Goal: Task Accomplishment & Management: Use online tool/utility

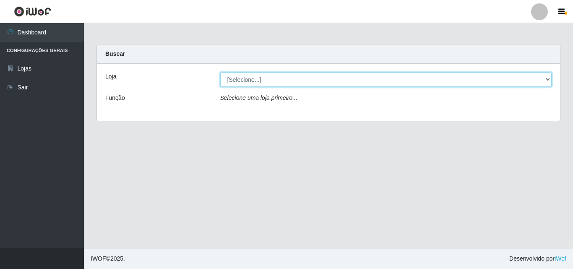
click at [546, 81] on select "[Selecione...] BomQueSó Agreste - Loja 3" at bounding box center [386, 79] width 332 height 15
select select "215"
click at [220, 72] on select "[Selecione...] BomQueSó Agreste - Loja 3" at bounding box center [386, 79] width 332 height 15
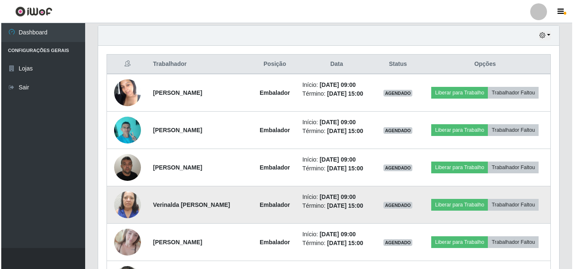
scroll to position [336, 0]
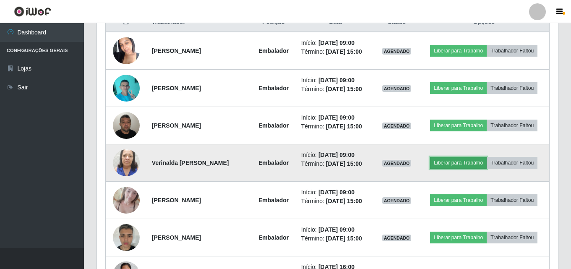
click at [464, 162] on button "Liberar para Trabalho" at bounding box center [458, 163] width 57 height 12
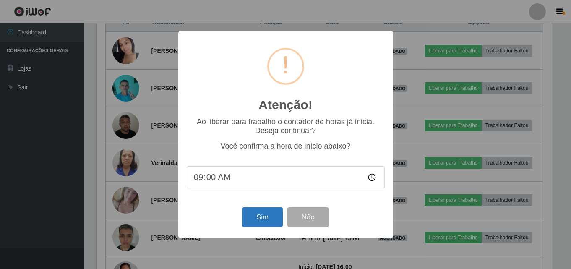
scroll to position [174, 457]
click at [266, 217] on button "Sim" at bounding box center [263, 217] width 41 height 20
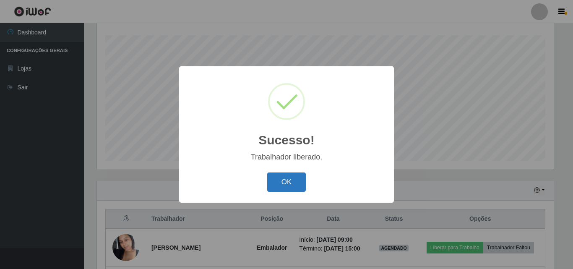
click at [281, 187] on button "OK" at bounding box center [286, 183] width 39 height 20
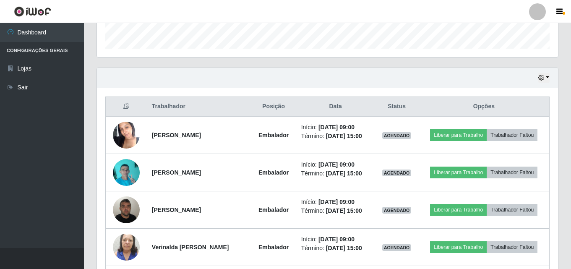
scroll to position [307, 0]
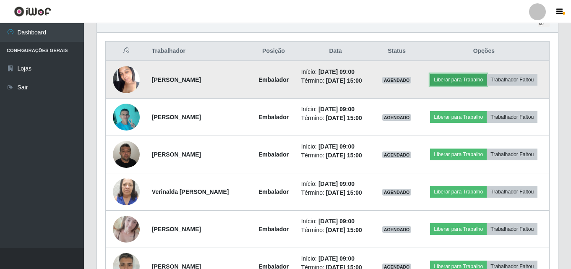
click at [457, 81] on button "Liberar para Trabalho" at bounding box center [458, 80] width 57 height 12
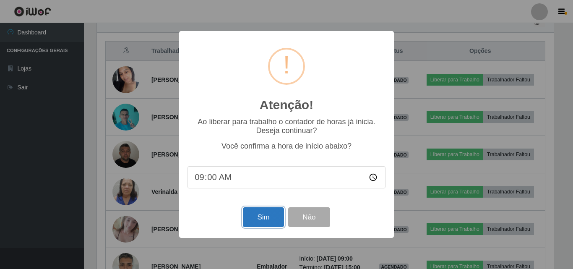
click at [266, 214] on button "Sim" at bounding box center [263, 217] width 41 height 20
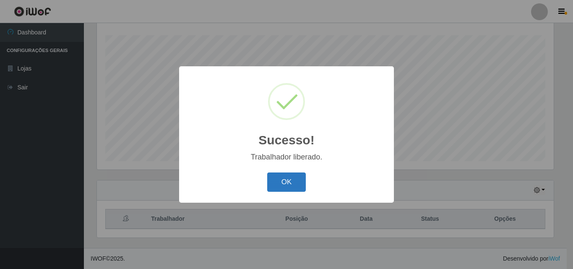
click at [291, 179] on button "OK" at bounding box center [286, 183] width 39 height 20
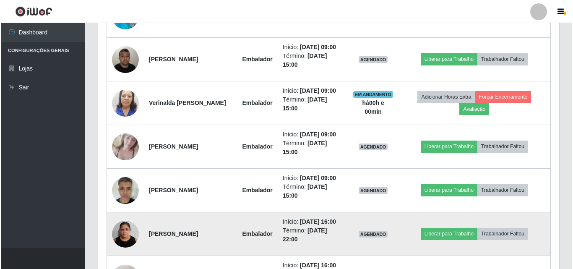
scroll to position [433, 0]
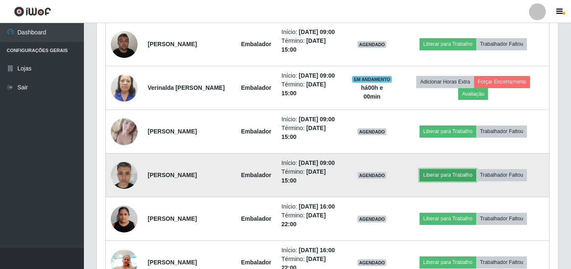
click at [437, 177] on button "Liberar para Trabalho" at bounding box center [448, 175] width 57 height 12
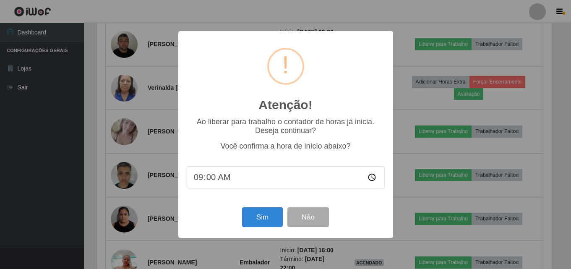
scroll to position [174, 457]
click at [266, 223] on button "Sim" at bounding box center [263, 217] width 41 height 20
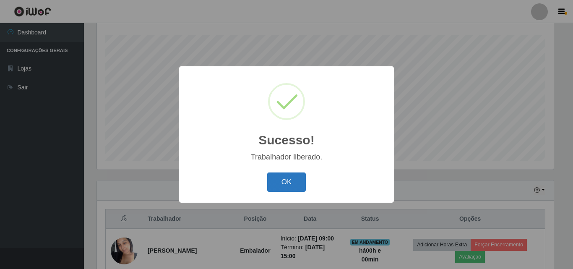
click at [296, 181] on button "OK" at bounding box center [286, 183] width 39 height 20
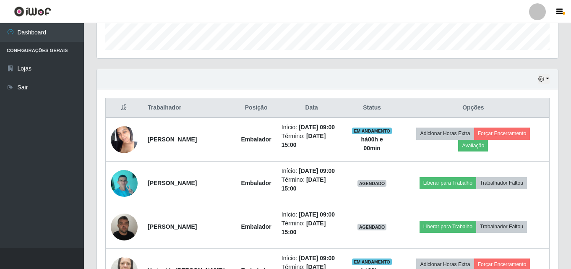
scroll to position [307, 0]
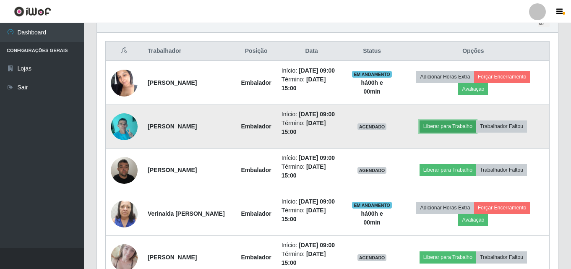
click at [460, 122] on button "Liberar para Trabalho" at bounding box center [448, 126] width 57 height 12
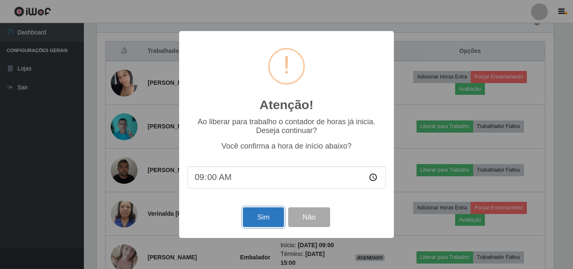
click at [271, 216] on button "Sim" at bounding box center [263, 217] width 41 height 20
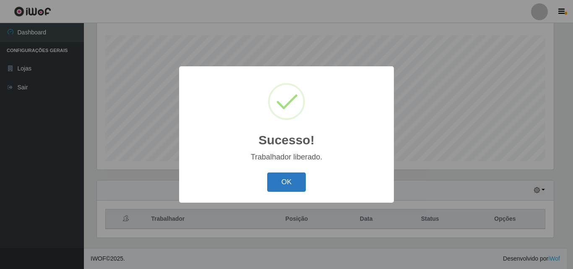
click at [290, 185] on button "OK" at bounding box center [286, 183] width 39 height 20
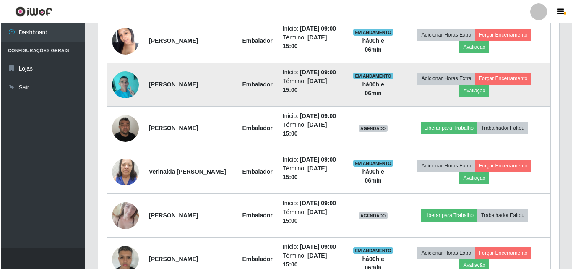
scroll to position [391, 0]
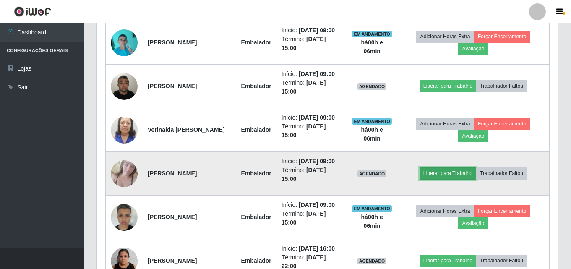
click at [469, 179] on button "Liberar para Trabalho" at bounding box center [448, 174] width 57 height 12
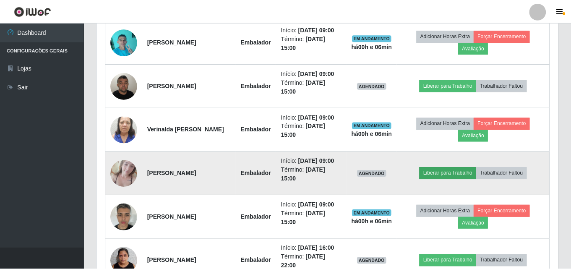
scroll to position [174, 457]
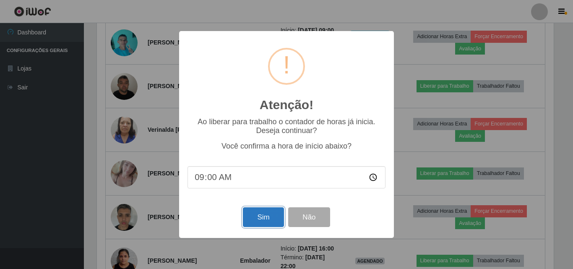
click at [264, 213] on button "Sim" at bounding box center [263, 217] width 41 height 20
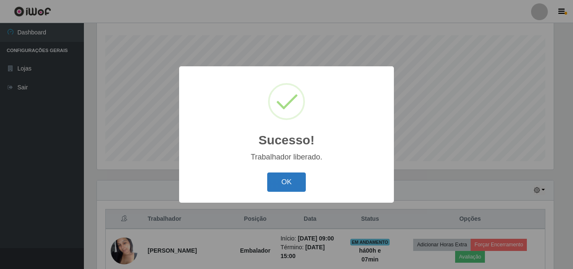
click at [286, 178] on button "OK" at bounding box center [286, 183] width 39 height 20
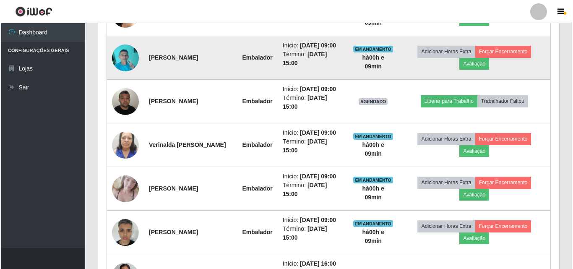
scroll to position [391, 0]
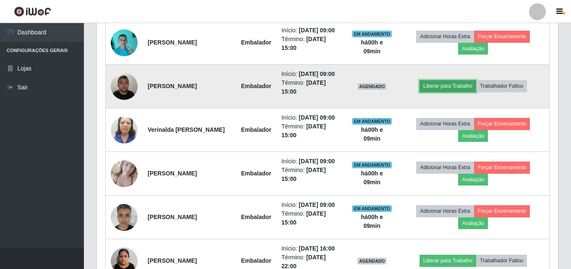
click at [463, 88] on button "Liberar para Trabalho" at bounding box center [448, 86] width 57 height 12
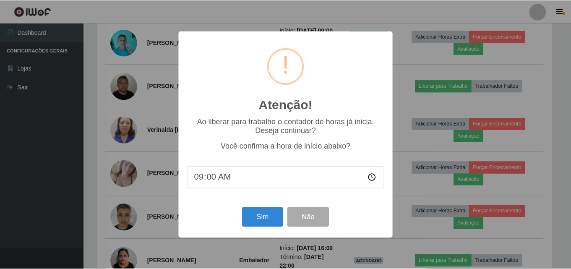
scroll to position [174, 457]
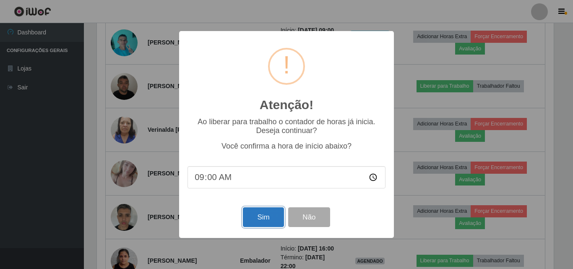
click at [254, 213] on button "Sim" at bounding box center [263, 217] width 41 height 20
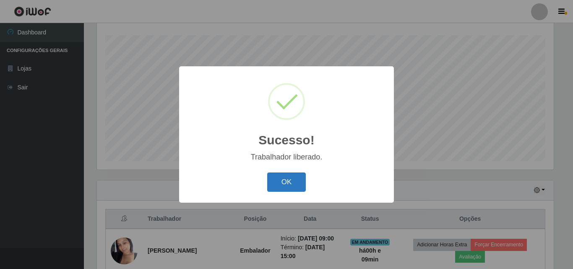
click at [291, 183] on button "OK" at bounding box center [286, 183] width 39 height 20
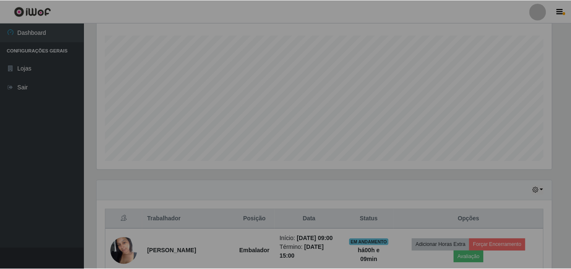
scroll to position [174, 461]
